Goal: Use online tool/utility: Use online tool/utility

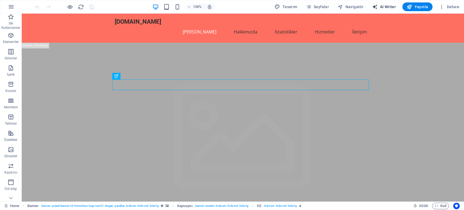
click at [378, 6] on icon "button" at bounding box center [374, 6] width 5 height 5
select select "English"
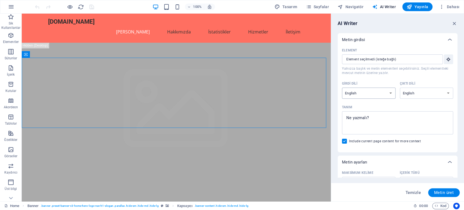
click at [382, 90] on select "Albanian Arabic Armenian Awadhi Azerbaijani Bashkir Basque Belarusian Bengali B…" at bounding box center [369, 93] width 54 height 11
